Goal: Register for event/course

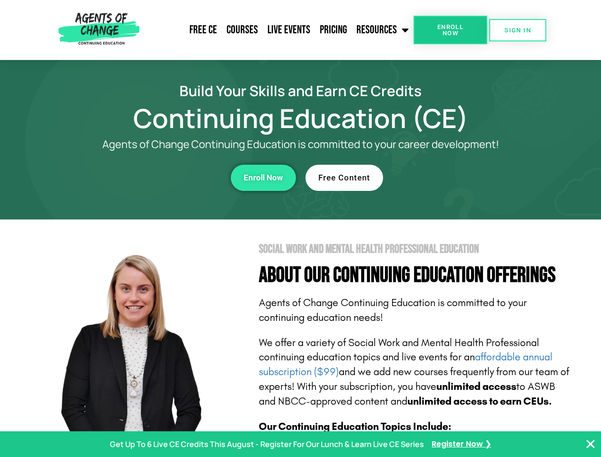
click at [300, 229] on section "Social Work and Mental Health Professional Education About Our Continuing Educa…" at bounding box center [300, 420] width 601 height 400
click at [450, 30] on span "Enroll Now" at bounding box center [450, 30] width 43 height 12
click at [518, 30] on span "SIGN IN" at bounding box center [518, 30] width 27 height 6
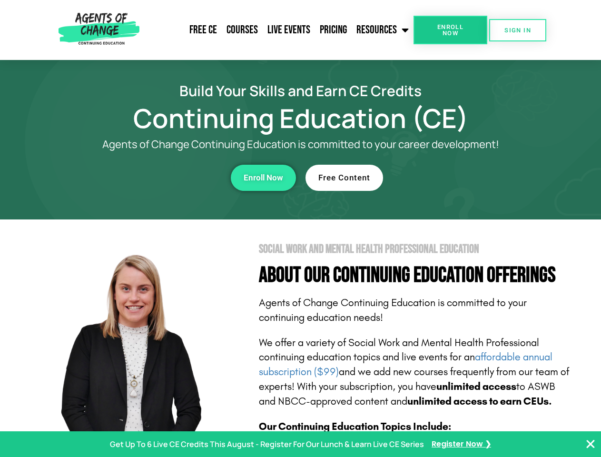
click at [165, 178] on div "Enroll Now" at bounding box center [165, 178] width 262 height 26
click at [263, 178] on span "Enroll Now" at bounding box center [264, 178] width 40 height 8
click at [437, 178] on div "Free Content" at bounding box center [437, 178] width 262 height 26
